Goal: Transaction & Acquisition: Purchase product/service

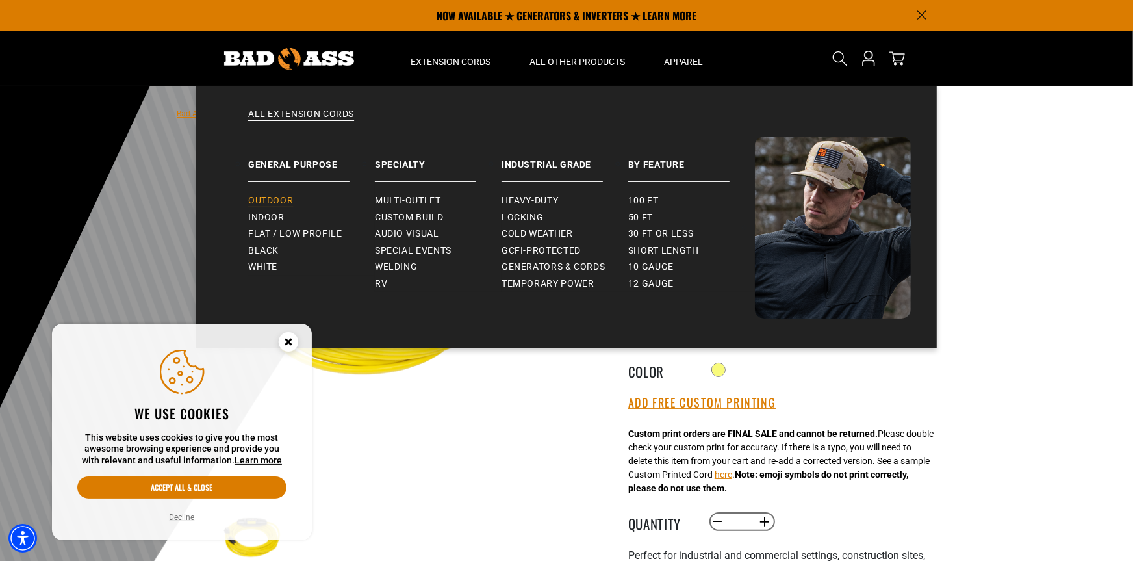
click at [283, 196] on span "Outdoor" at bounding box center [270, 201] width 45 height 12
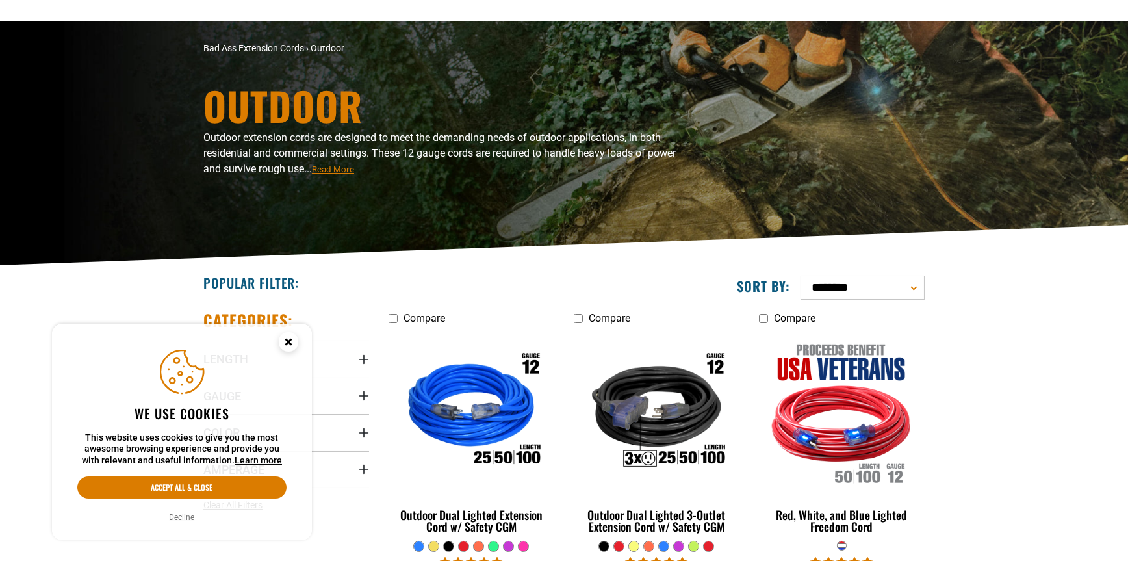
scroll to position [130, 0]
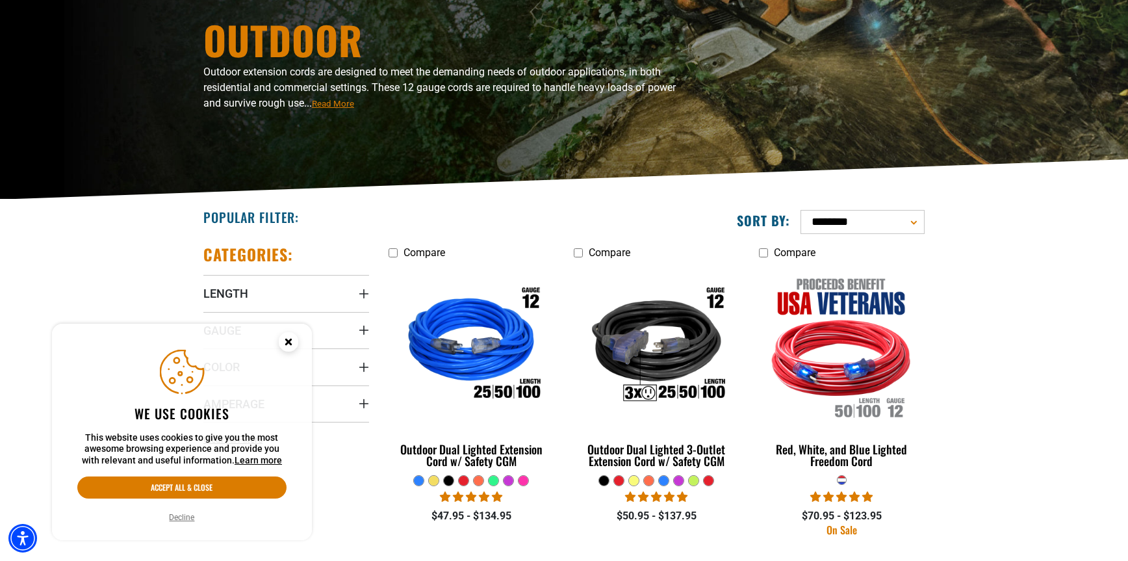
click at [283, 336] on circle "Cookie Consent" at bounding box center [288, 341] width 19 height 19
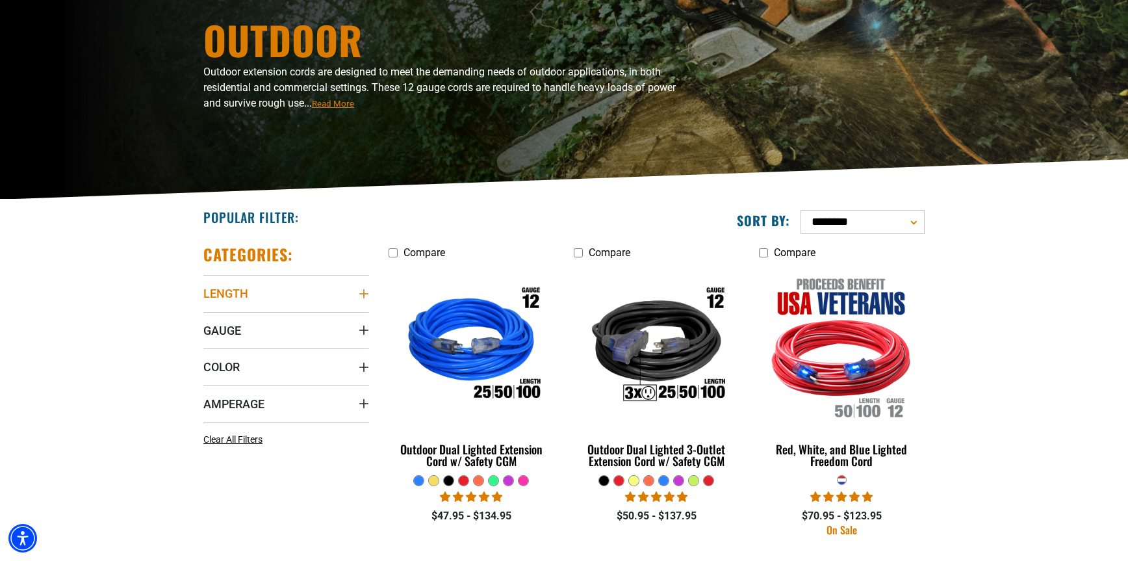
click at [362, 295] on icon "Length" at bounding box center [364, 293] width 10 height 10
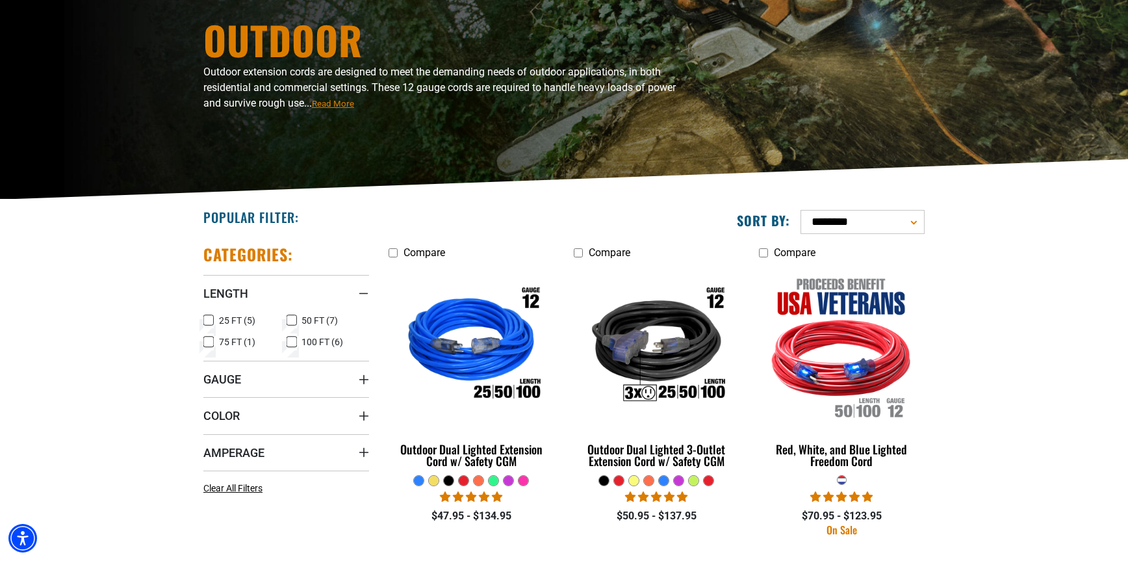
click at [290, 342] on icon at bounding box center [291, 341] width 10 height 17
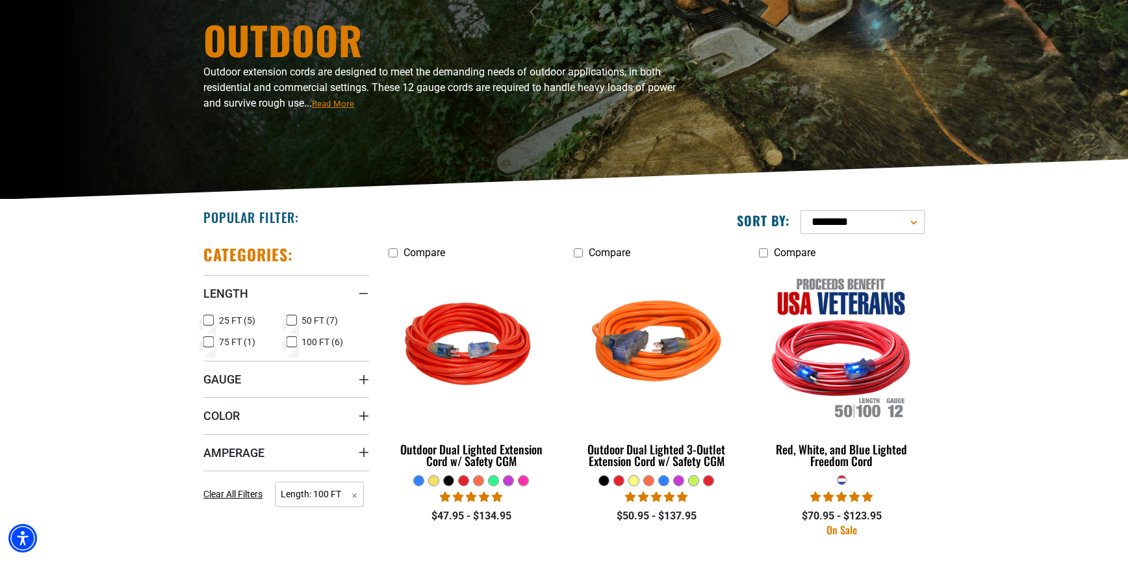
click at [365, 382] on icon "Gauge" at bounding box center [364, 379] width 10 height 10
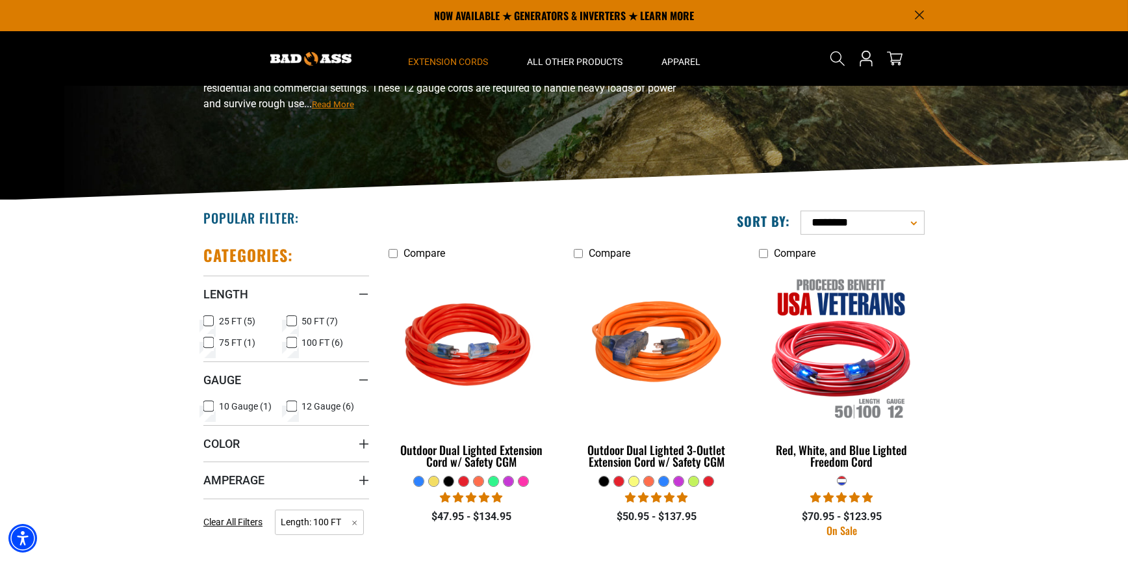
scroll to position [130, 0]
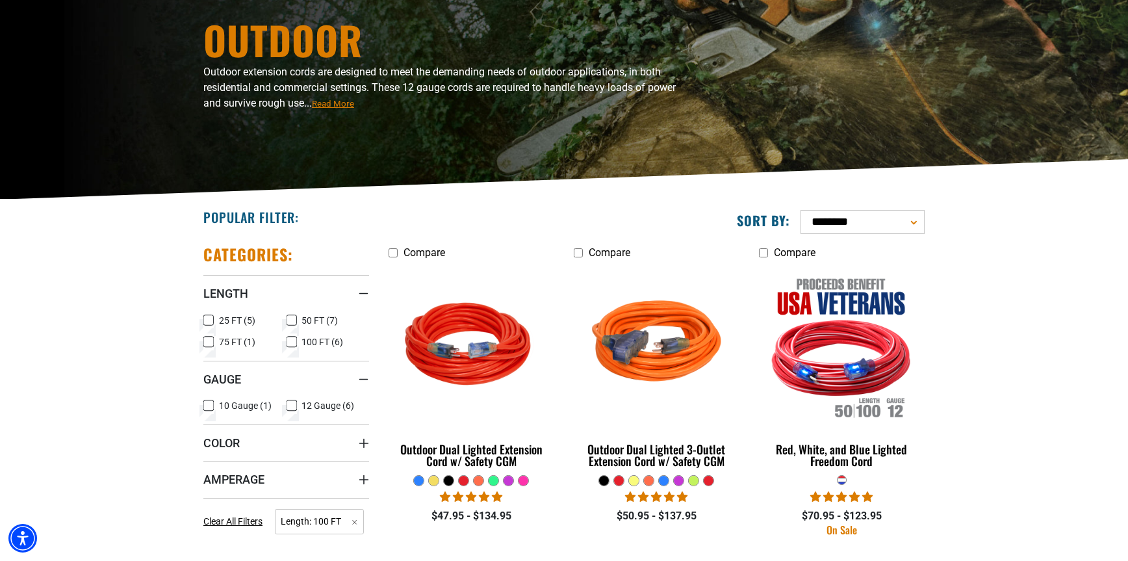
click at [203, 407] on icon at bounding box center [208, 405] width 10 height 17
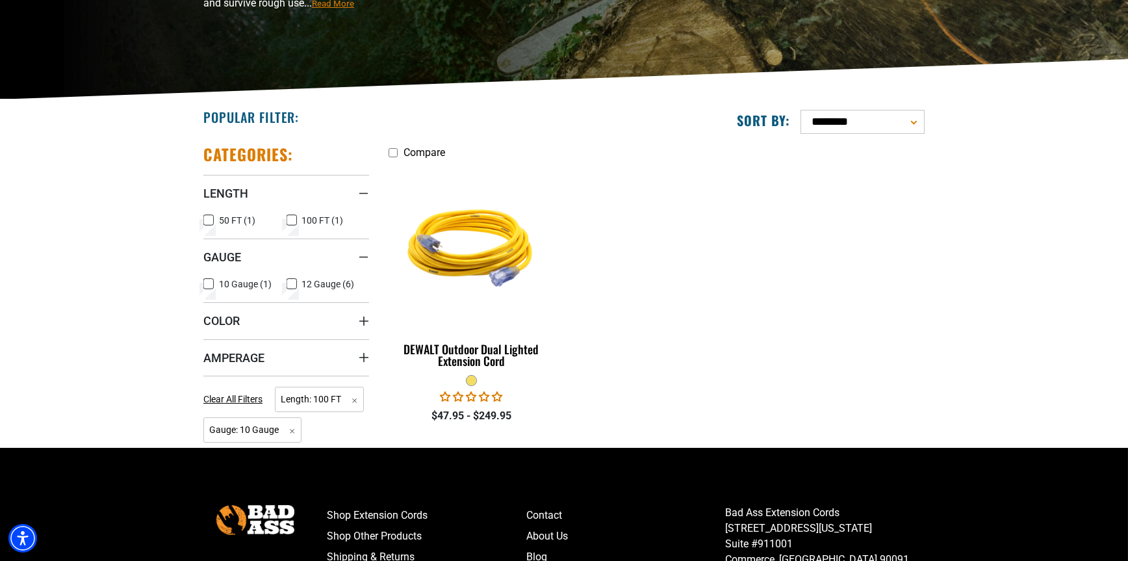
scroll to position [260, 0]
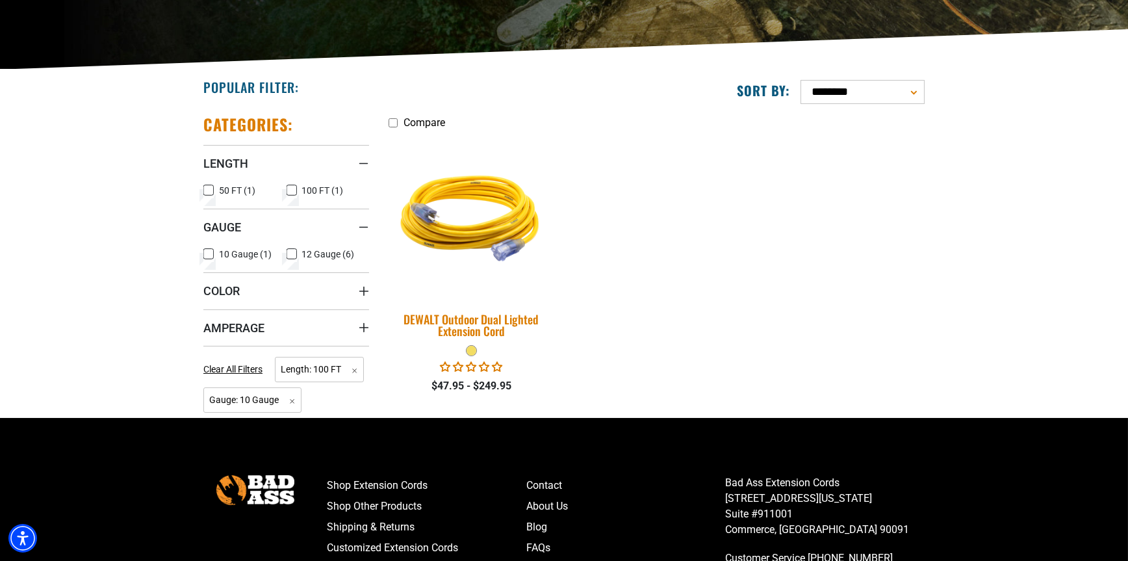
click at [464, 247] on img at bounding box center [472, 216] width 182 height 166
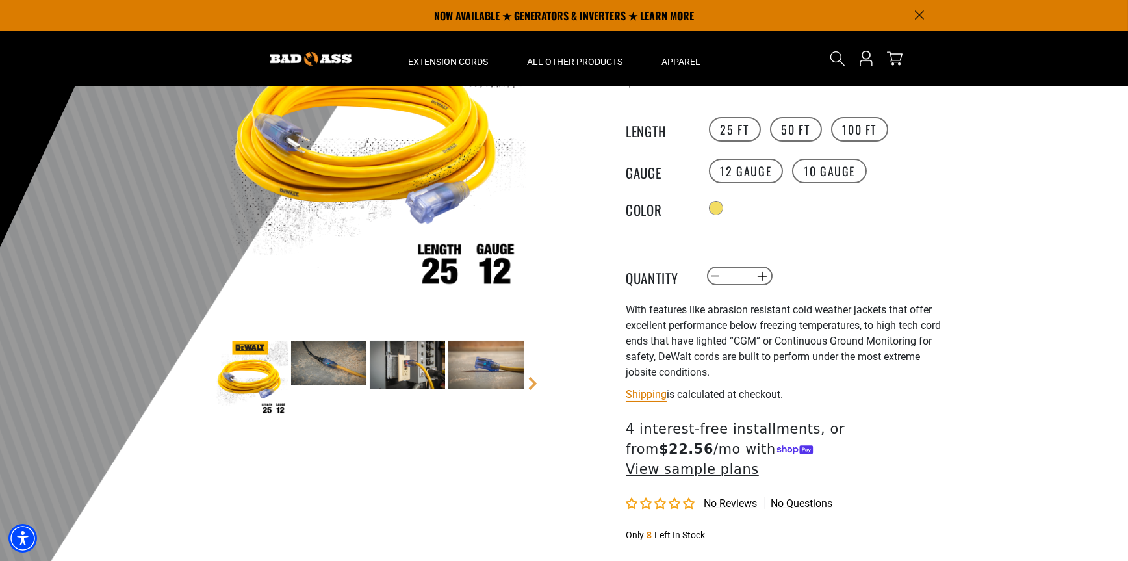
scroll to position [64, 0]
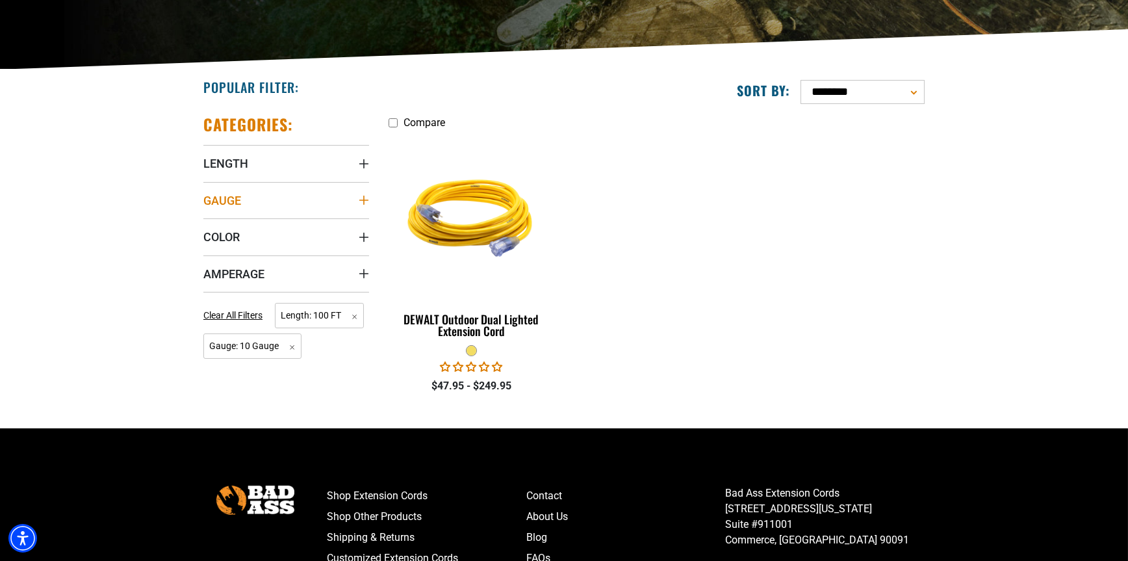
click at [366, 201] on icon "Gauge" at bounding box center [364, 200] width 10 height 10
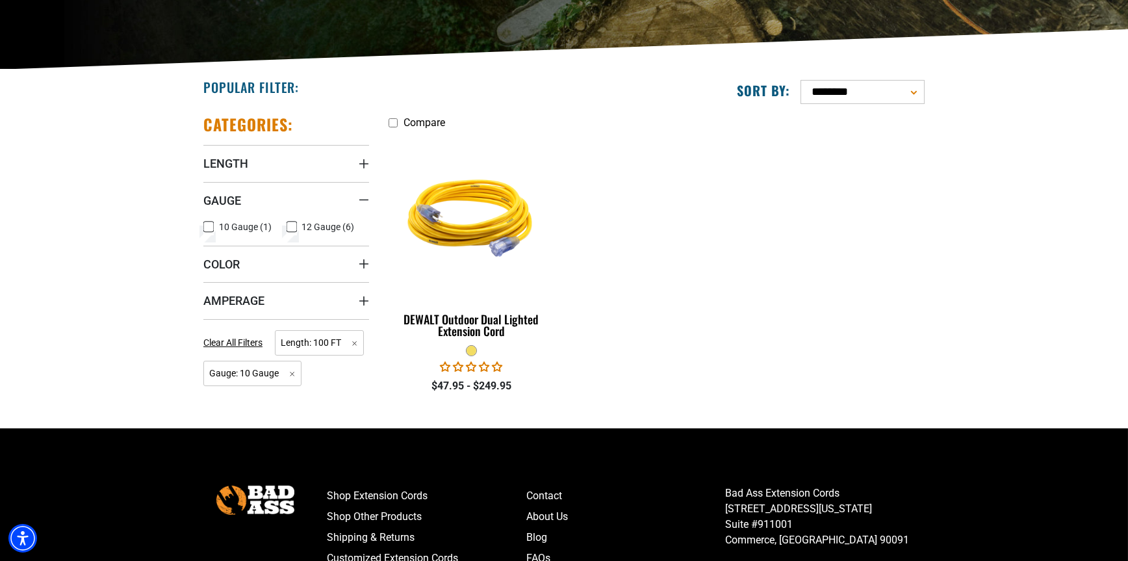
click at [210, 225] on icon at bounding box center [209, 226] width 6 height 3
click at [299, 227] on label "12 Gauge (6) 12 Gauge (6 products)" at bounding box center [327, 226] width 83 height 17
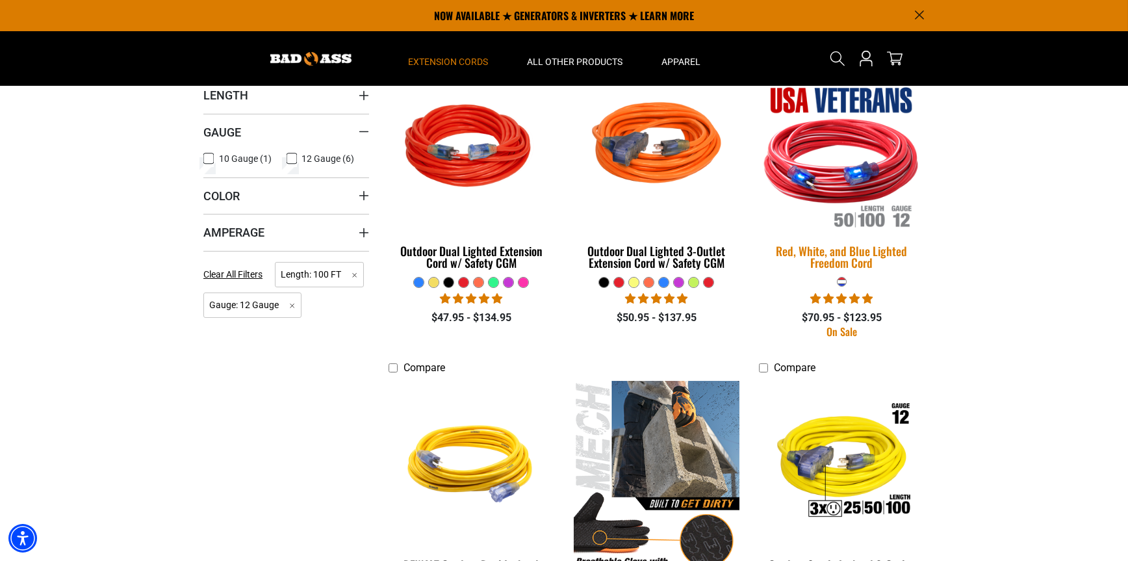
scroll to position [324, 0]
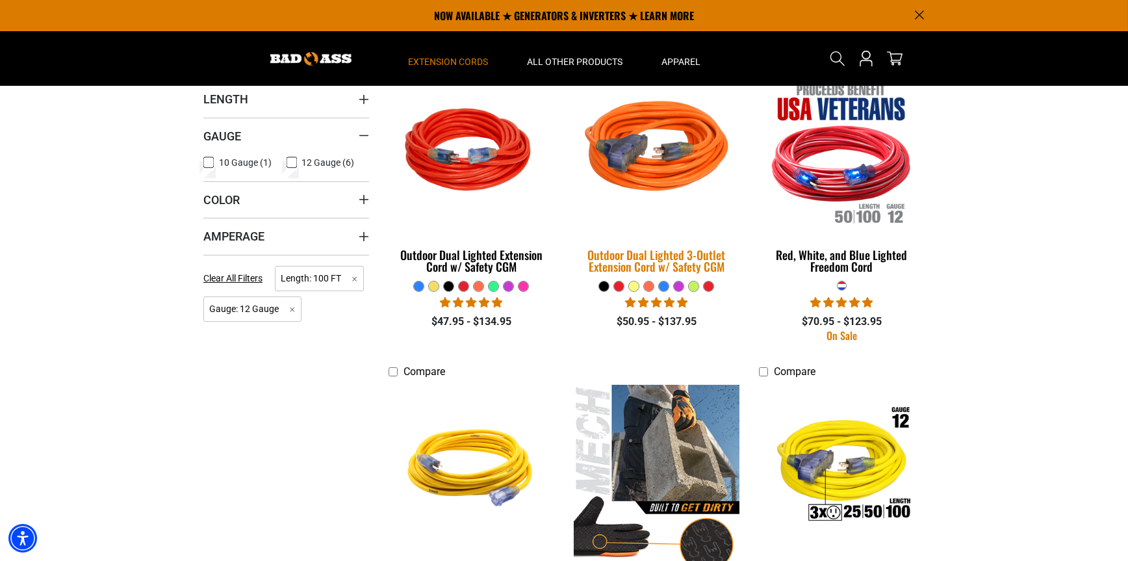
click at [657, 156] on img at bounding box center [656, 152] width 182 height 166
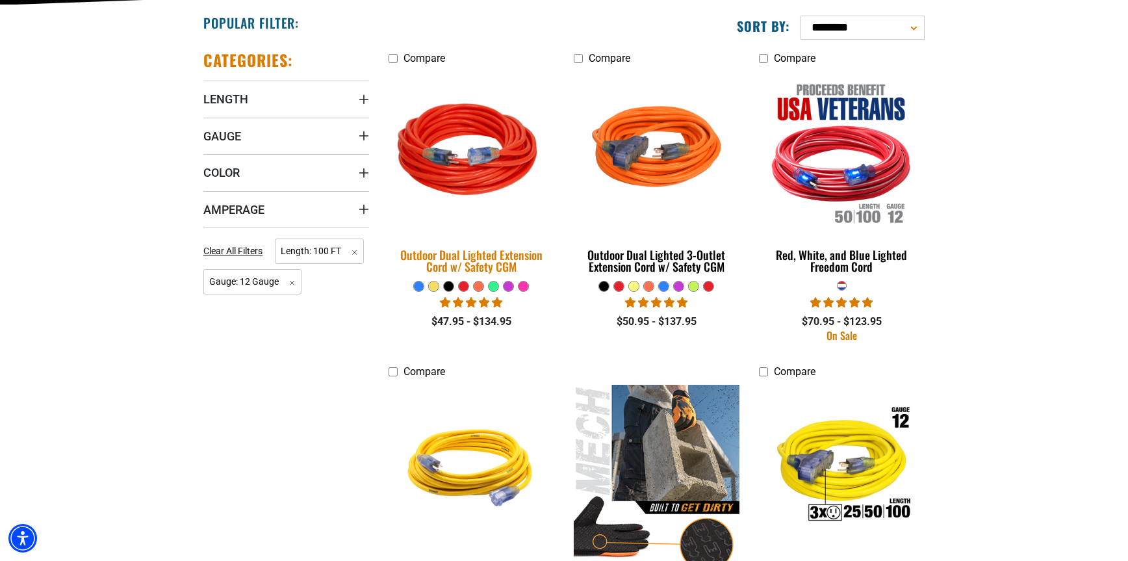
click at [484, 168] on img at bounding box center [472, 152] width 182 height 166
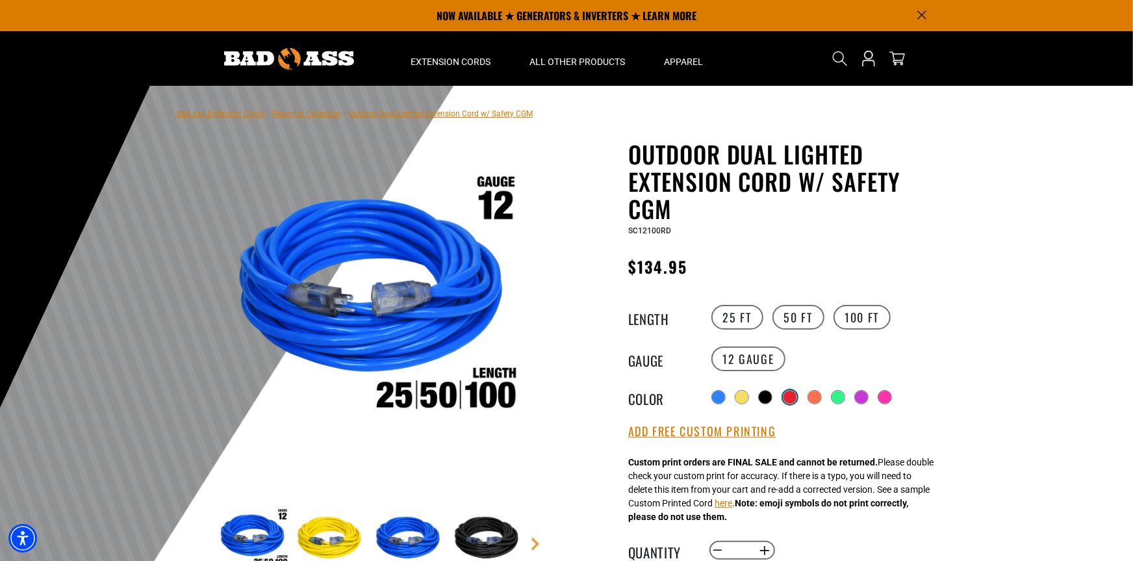
click at [794, 398] on div at bounding box center [789, 396] width 13 height 13
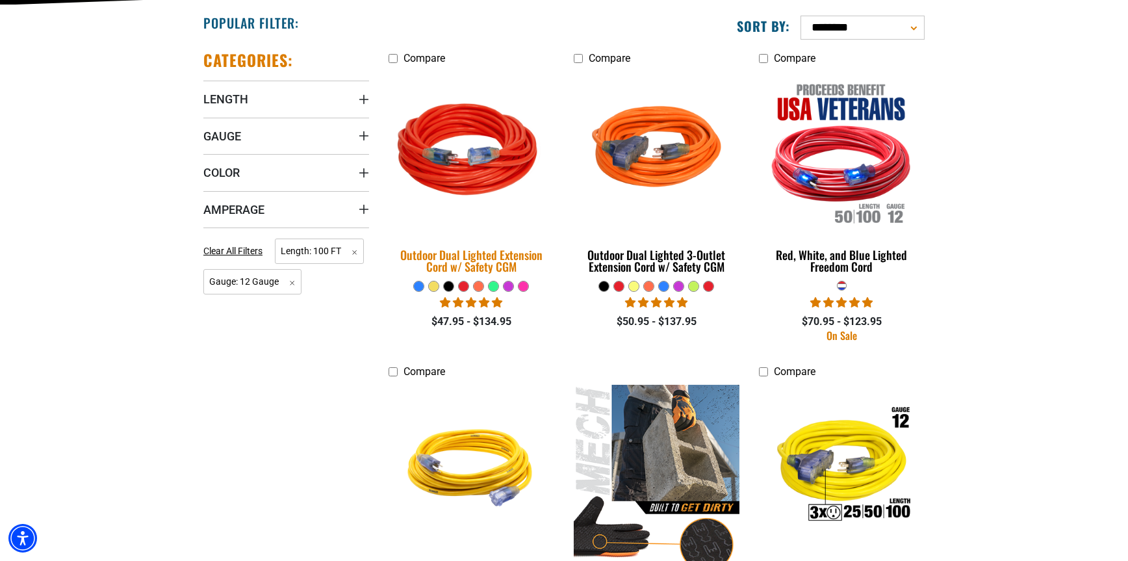
click at [493, 255] on div "Outdoor Dual Lighted Extension Cord w/ Safety CGM" at bounding box center [471, 260] width 166 height 23
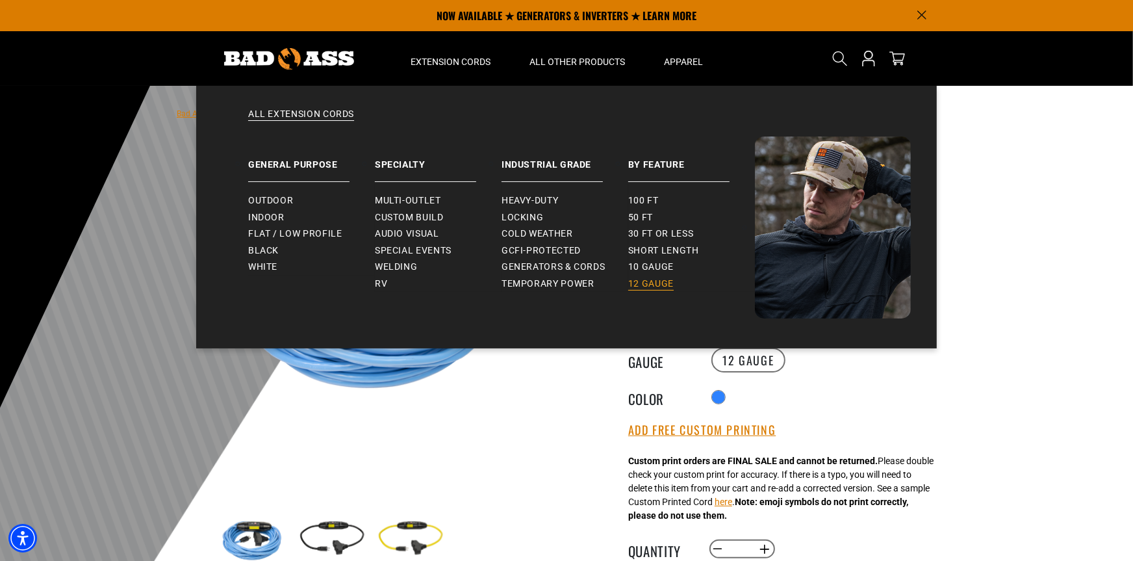
click at [641, 278] on span "12 gauge" at bounding box center [650, 284] width 45 height 12
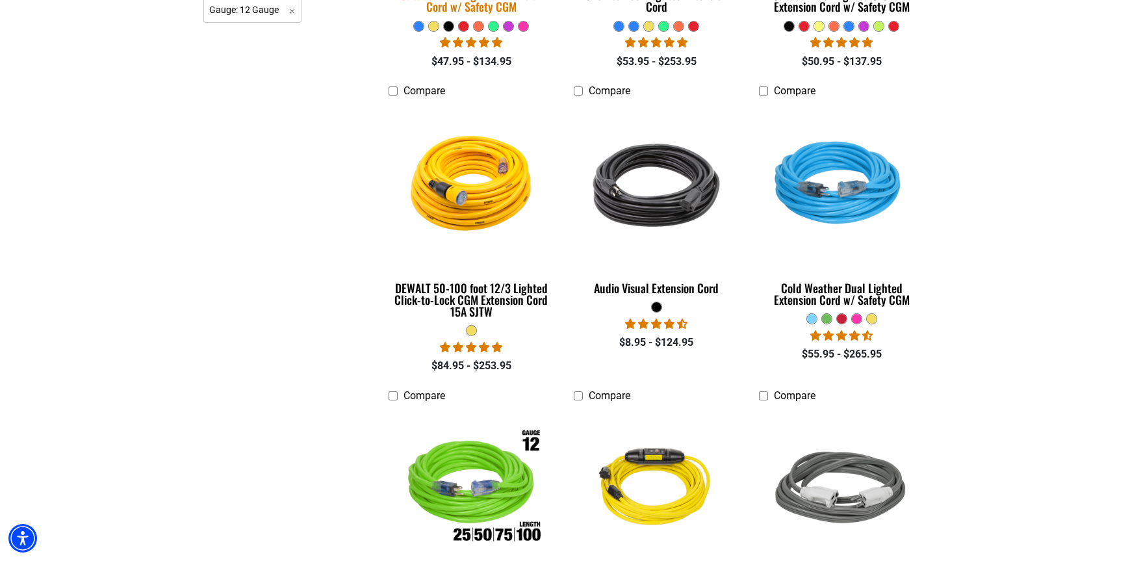
scroll to position [779, 0]
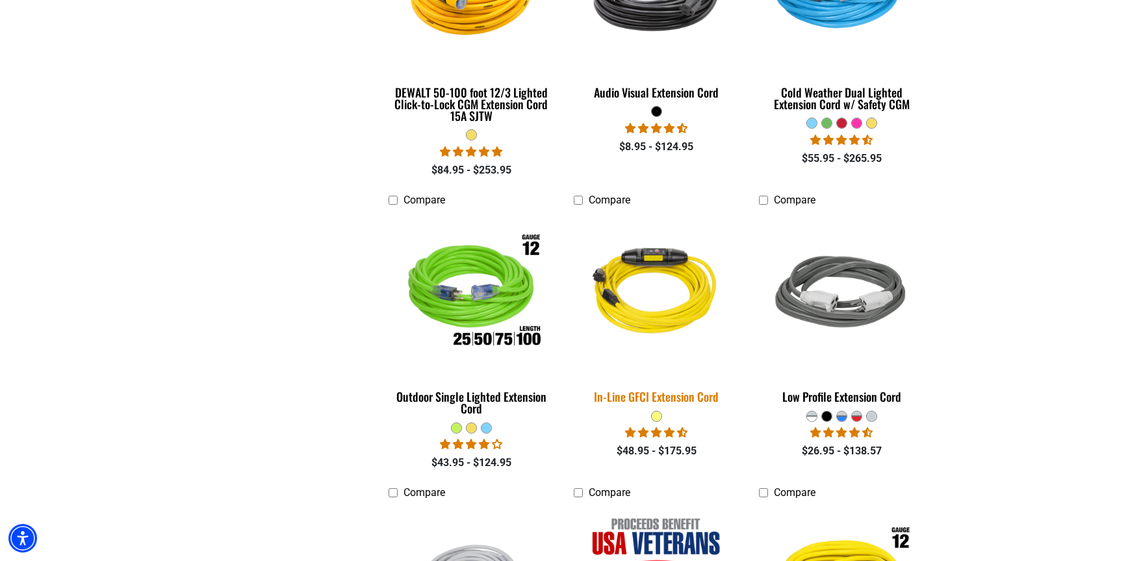
click at [672, 399] on div "In-Line GFCI Extension Cord" at bounding box center [657, 396] width 166 height 12
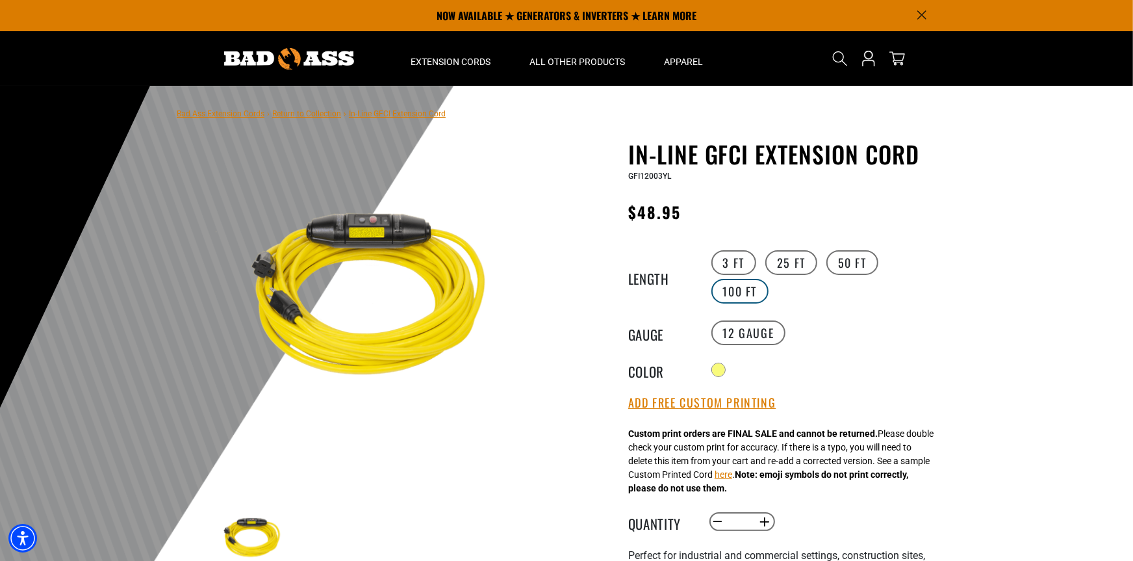
click at [769, 279] on label "100 FT" at bounding box center [740, 291] width 58 height 25
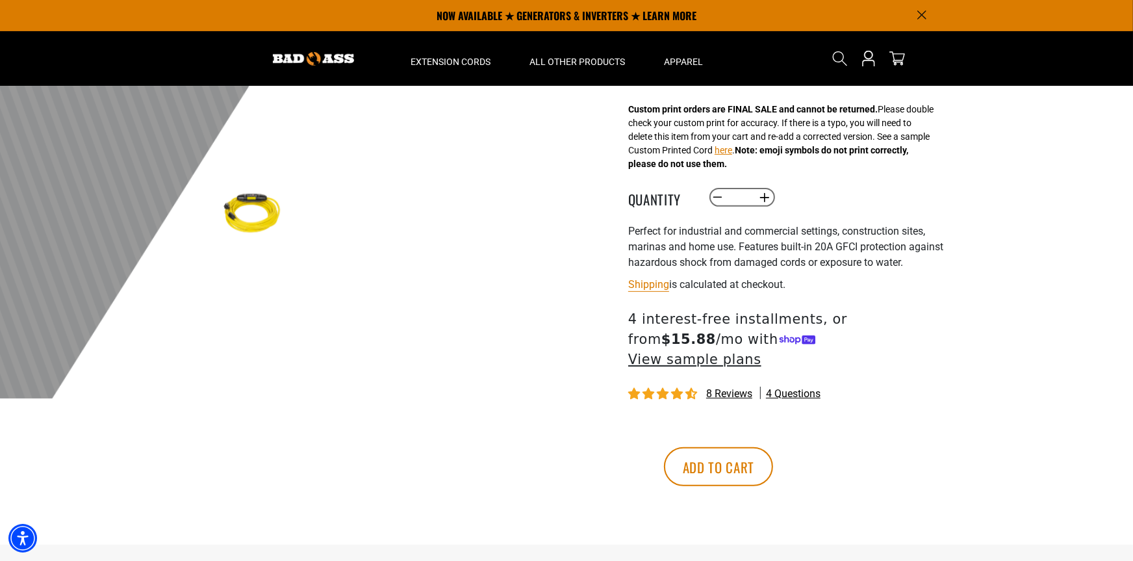
scroll to position [64, 0]
